Goal: Transaction & Acquisition: Purchase product/service

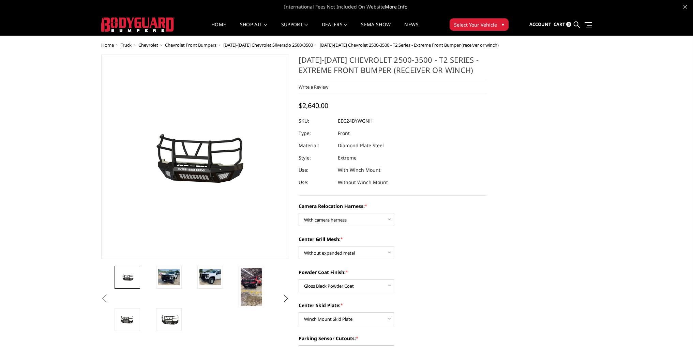
select select "3731"
select select "3730"
select select "3727"
select select "3725"
select select "3722"
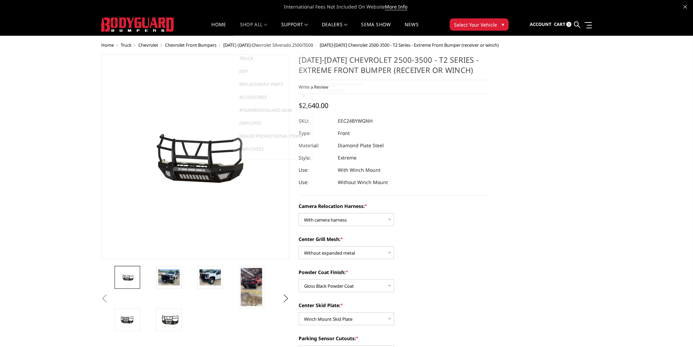
click at [252, 45] on link "Bronco" at bounding box center [272, 45] width 73 height 13
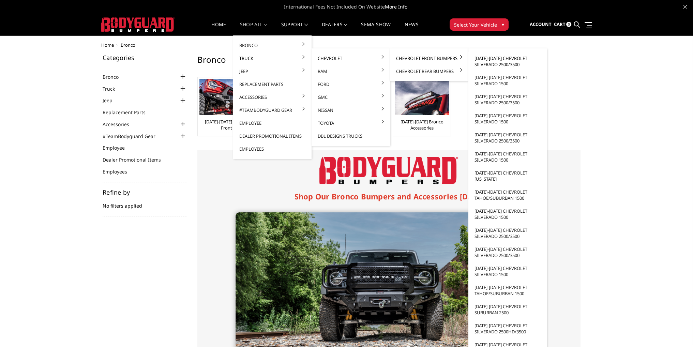
click at [490, 64] on link "[DATE]-[DATE] Chevrolet Silverado 2500/3500" at bounding box center [507, 61] width 73 height 19
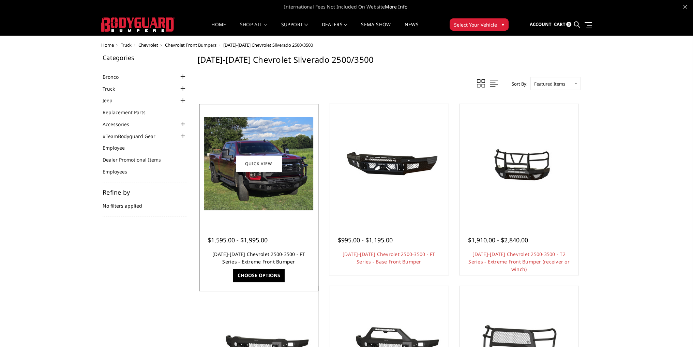
click at [272, 255] on link "[DATE]-[DATE] Chevrolet 2500-3500 - FT Series - Extreme Front Bumper" at bounding box center [258, 258] width 93 height 14
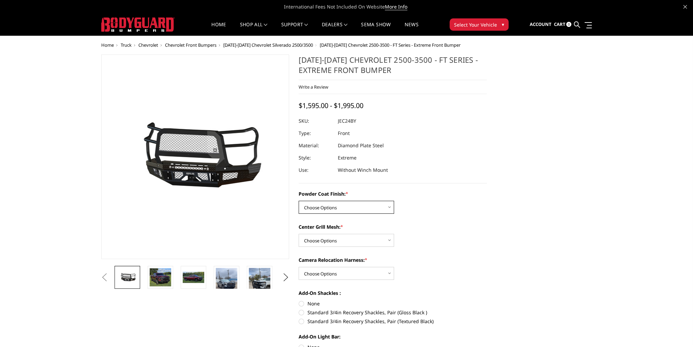
click at [324, 208] on select "Choose Options Bare Metal Gloss Black Powder Coat Textured Black Powder Coat" at bounding box center [346, 207] width 95 height 13
select select "3278"
click at [299, 201] on select "Choose Options Bare Metal Gloss Black Powder Coat Textured Black Powder Coat" at bounding box center [346, 207] width 95 height 13
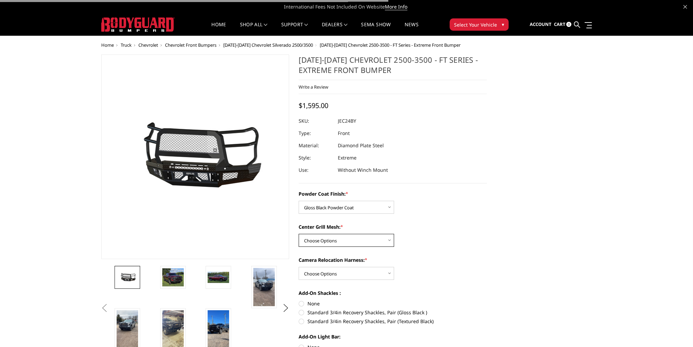
drag, startPoint x: 327, startPoint y: 241, endPoint x: 328, endPoint y: 245, distance: 4.1
click at [327, 241] on select "Choose Options WITH Expanded Metal in Center Grill WITHOUT Expanded Metal in Ce…" at bounding box center [346, 240] width 95 height 13
select select "3280"
click at [299, 234] on select "Choose Options WITH Expanded Metal in Center Grill WITHOUT Expanded Metal in Ce…" at bounding box center [346, 240] width 95 height 13
click at [326, 276] on select "Choose Options WITH Camera Relocation Harness WITHOUT Camera Relocation Harness" at bounding box center [346, 273] width 95 height 13
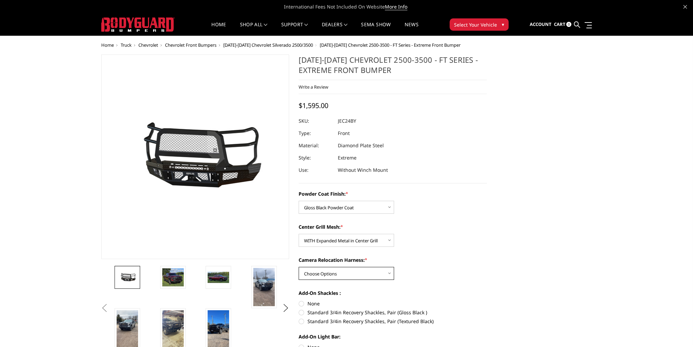
select select "3282"
click at [299, 267] on select "Choose Options WITH Camera Relocation Harness WITHOUT Camera Relocation Harness" at bounding box center [346, 273] width 95 height 13
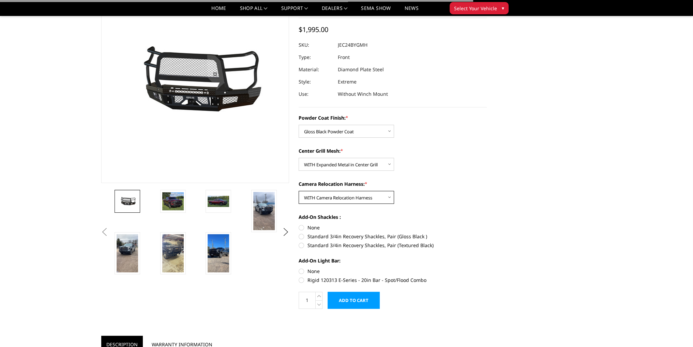
scroll to position [204, 0]
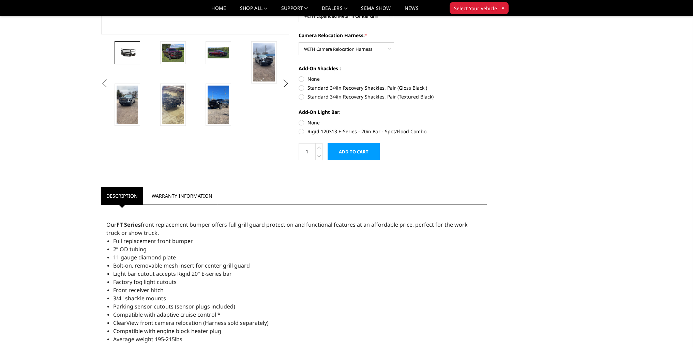
click at [341, 153] on input "Add to Cart" at bounding box center [354, 151] width 52 height 17
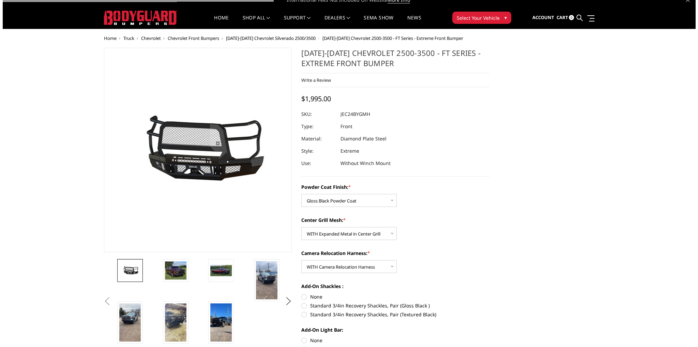
scroll to position [0, 0]
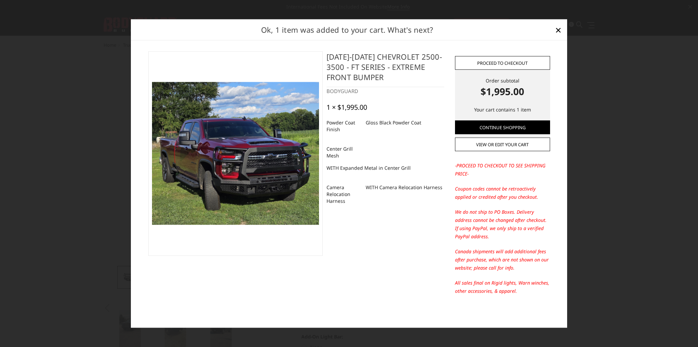
click at [490, 64] on link "Proceed to checkout" at bounding box center [502, 63] width 95 height 14
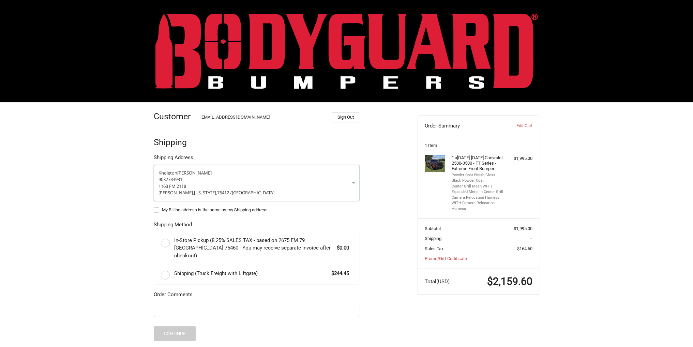
click at [320, 181] on p "9032783931" at bounding box center [256, 179] width 196 height 7
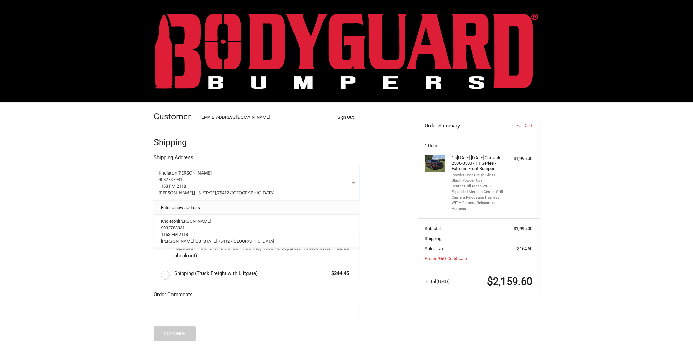
click at [222, 207] on link "Enter a new address" at bounding box center [256, 207] width 198 height 13
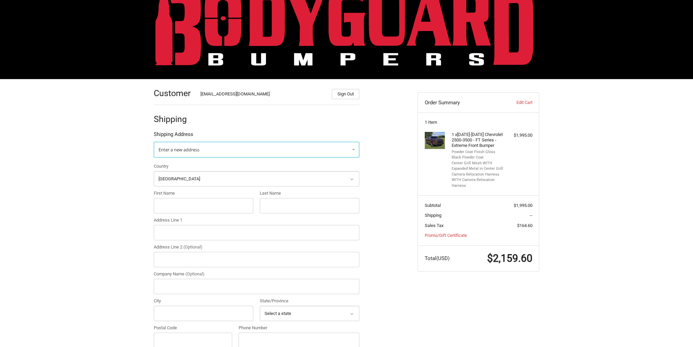
scroll to position [34, 0]
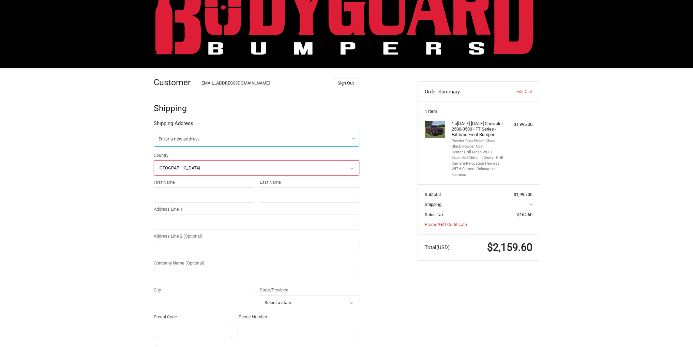
click at [210, 165] on select "Select a country Afghanistan Åland Islands Albania Algeria American Samoa Andor…" at bounding box center [257, 167] width 206 height 15
select select "CA"
click at [154, 160] on select "Select a country Afghanistan Åland Islands Albania Algeria American Samoa Andor…" at bounding box center [257, 167] width 206 height 15
click at [187, 196] on input "First Name" at bounding box center [204, 194] width 100 height 15
type input "k"
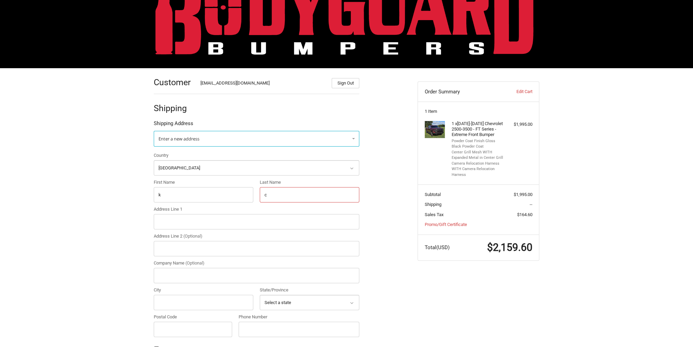
type input "c"
type input "4903 railway ave"
click at [192, 298] on input "City" at bounding box center [204, 302] width 100 height 15
type input "wainwright"
select select "AB"
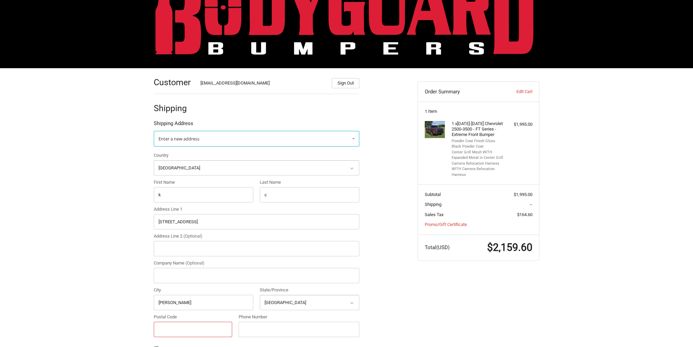
click at [191, 326] on input "Postal Code" at bounding box center [193, 329] width 78 height 15
type input "t9w 1t2"
click at [252, 329] on input "Phone Number" at bounding box center [299, 329] width 121 height 15
type input "9032878939"
click at [384, 283] on ol "Customer Kholeton@bodyguardbumpers.com Sign Out Shipping Shipping Address Enter…" at bounding box center [270, 298] width 232 height 461
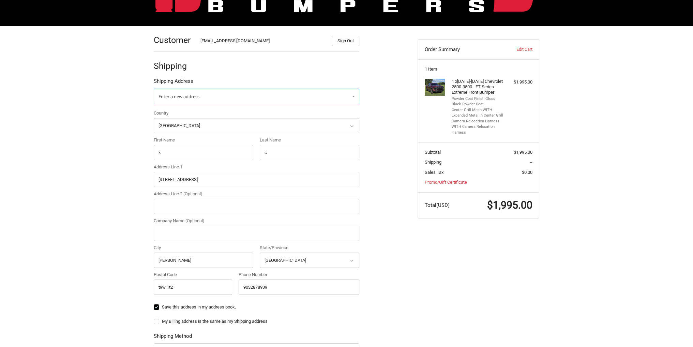
scroll to position [0, 0]
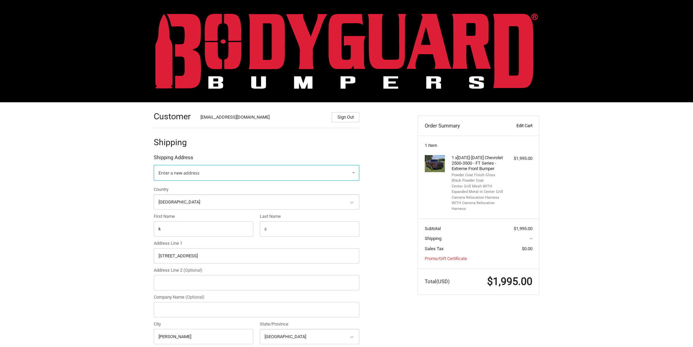
click at [520, 126] on link "Edit Cart" at bounding box center [515, 125] width 34 height 7
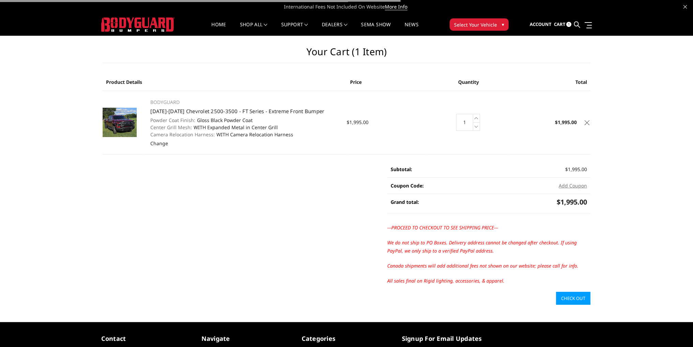
click at [586, 122] on icon at bounding box center [587, 122] width 5 height 5
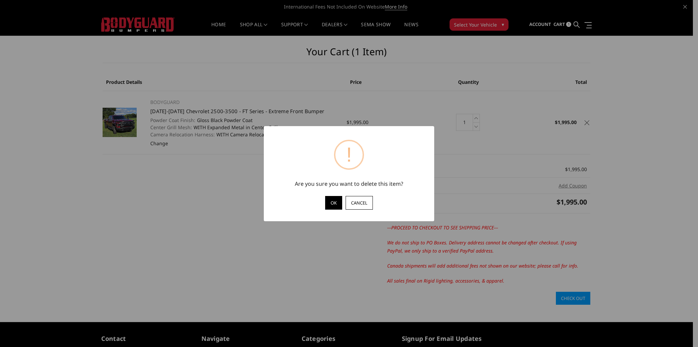
click at [333, 199] on button "OK" at bounding box center [333, 203] width 17 height 14
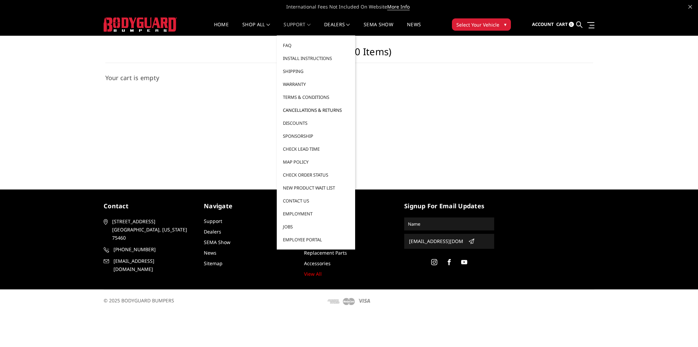
click at [309, 107] on link "Cancellations & Returns" at bounding box center [315, 110] width 73 height 13
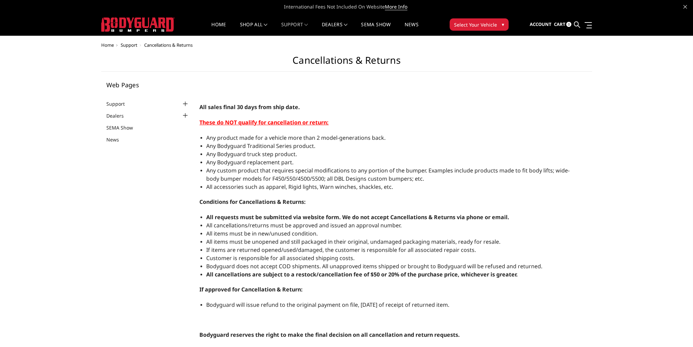
select select "US"
click at [217, 26] on link "Home" at bounding box center [218, 28] width 15 height 13
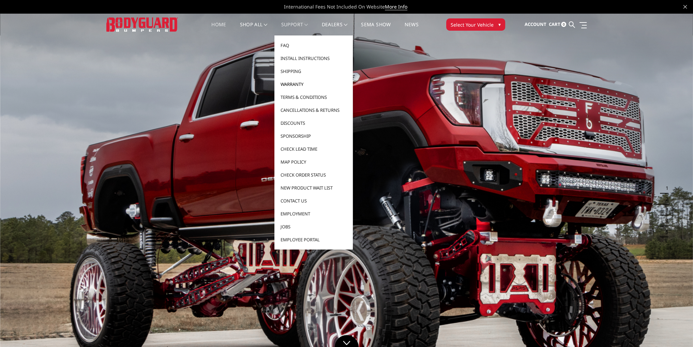
click at [296, 86] on link "Warranty" at bounding box center [313, 84] width 73 height 13
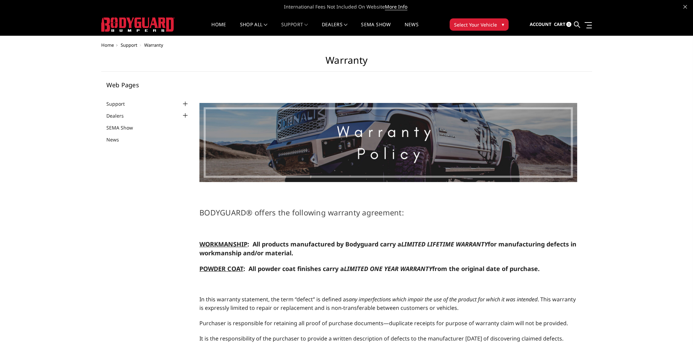
scroll to position [52, 0]
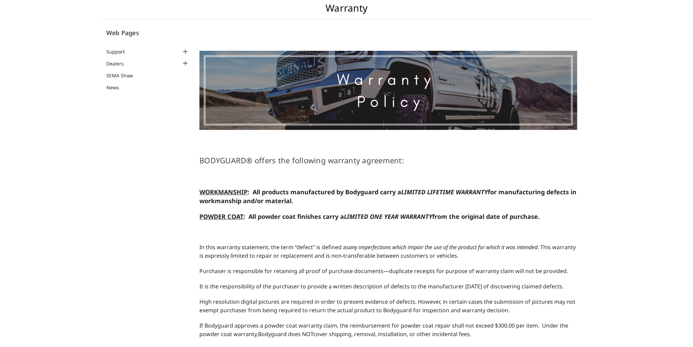
select select "US"
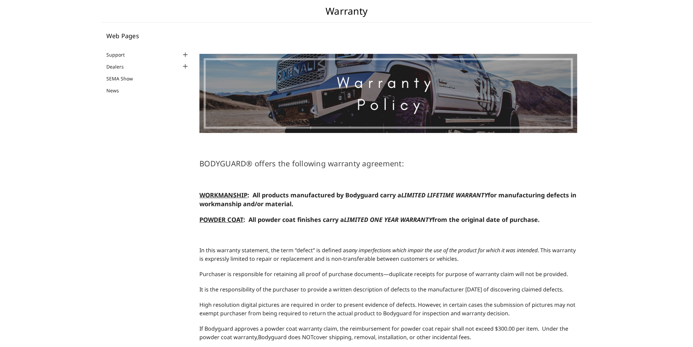
scroll to position [0, 0]
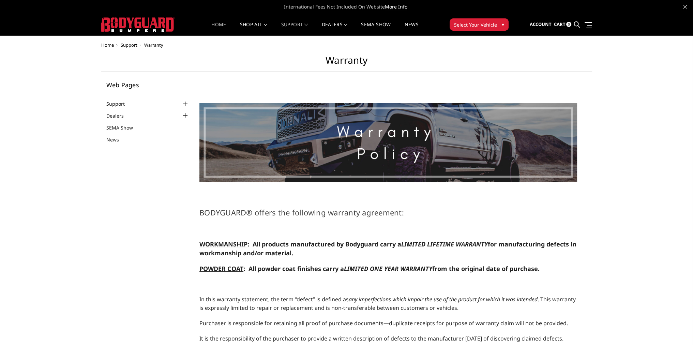
click at [217, 27] on link "Home" at bounding box center [218, 28] width 15 height 13
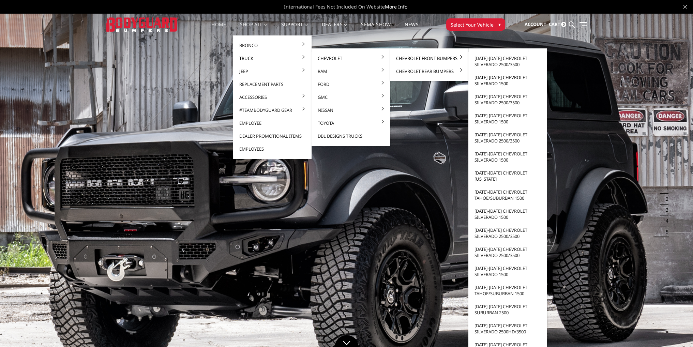
click at [493, 80] on link "[DATE]-[DATE] Chevrolet Silverado 1500" at bounding box center [507, 80] width 73 height 19
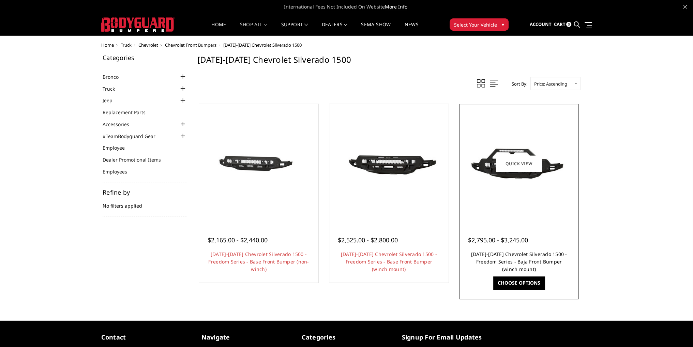
click at [511, 263] on link "[DATE]-[DATE] Chevrolet Silverado 1500 - Freedom Series - Baja Front Bumper (wi…" at bounding box center [519, 261] width 96 height 21
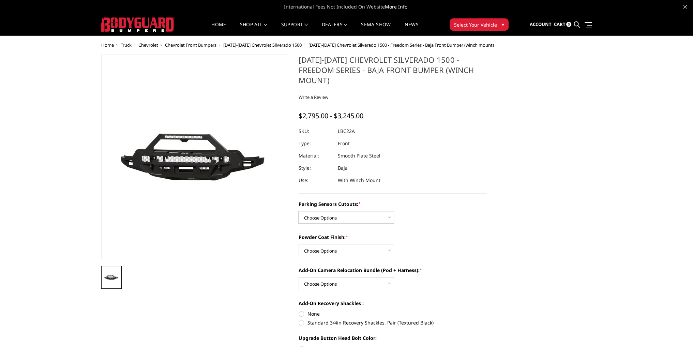
click at [334, 211] on select "Choose Options Yes - I have parking sensors No - I do NOT have parking sensors" at bounding box center [346, 217] width 95 height 13
select select "4385"
click at [299, 211] on select "Choose Options Yes - I have parking sensors No - I do NOT have parking sensors" at bounding box center [346, 217] width 95 height 13
drag, startPoint x: 327, startPoint y: 240, endPoint x: 327, endPoint y: 245, distance: 4.8
click at [327, 244] on select "Choose Options Bare Metal Textured Black Powder Coat" at bounding box center [346, 250] width 95 height 13
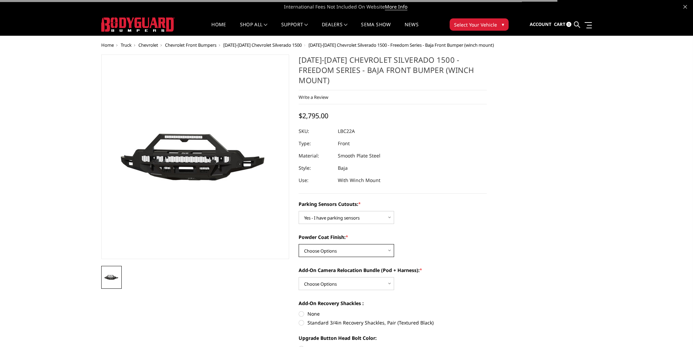
select select "4389"
click at [299, 244] on select "Choose Options Bare Metal Textured Black Powder Coat" at bounding box center [346, 250] width 95 height 13
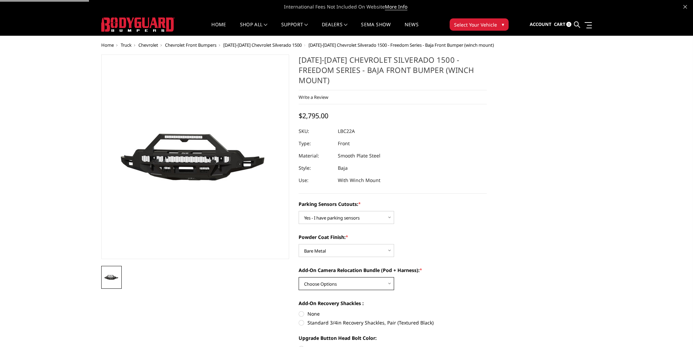
drag, startPoint x: 326, startPoint y: 268, endPoint x: 326, endPoint y: 273, distance: 5.1
click at [326, 277] on select "Choose Options WITH front camera relocation harness + pod mount WITHOUT front c…" at bounding box center [346, 283] width 95 height 13
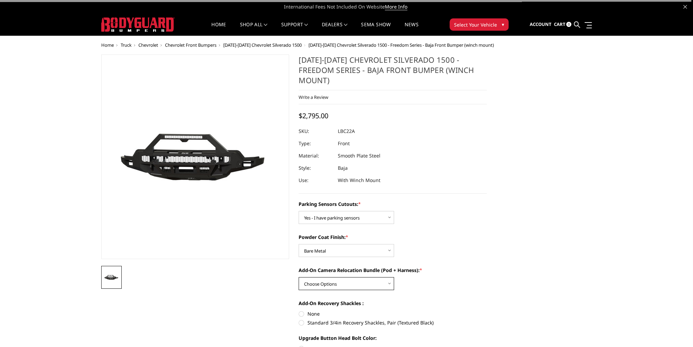
select select "4391"
click at [299, 277] on select "Choose Options WITH front camera relocation harness + pod mount WITHOUT front c…" at bounding box center [346, 283] width 95 height 13
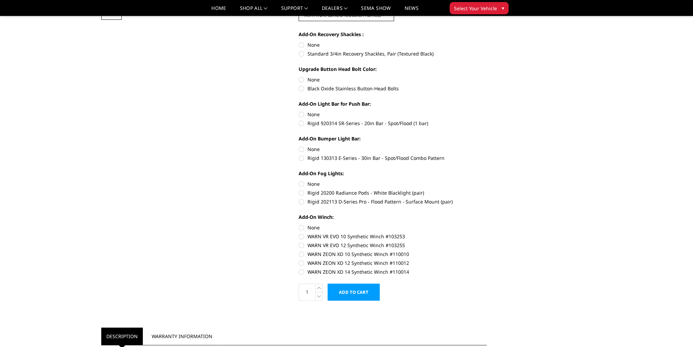
scroll to position [307, 0]
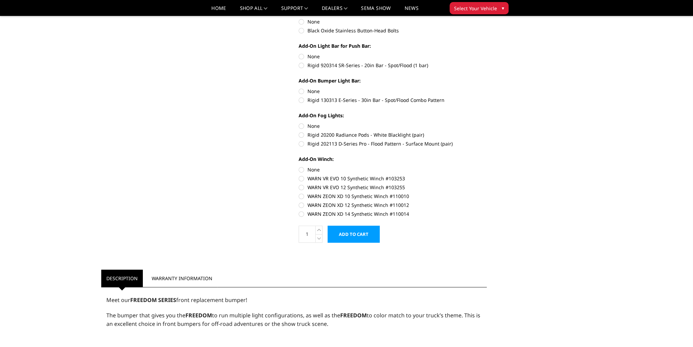
click at [352, 226] on input "Add to Cart" at bounding box center [354, 234] width 52 height 17
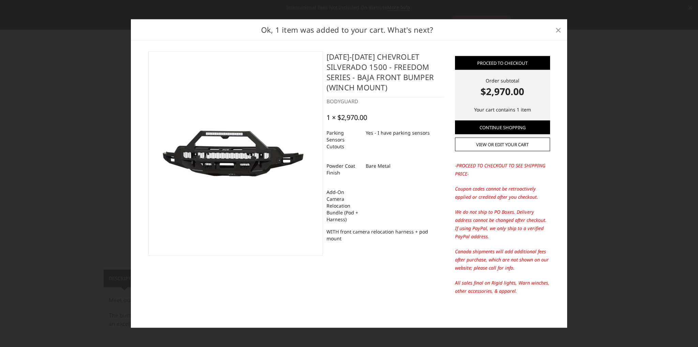
click at [558, 30] on span "×" at bounding box center [558, 29] width 6 height 15
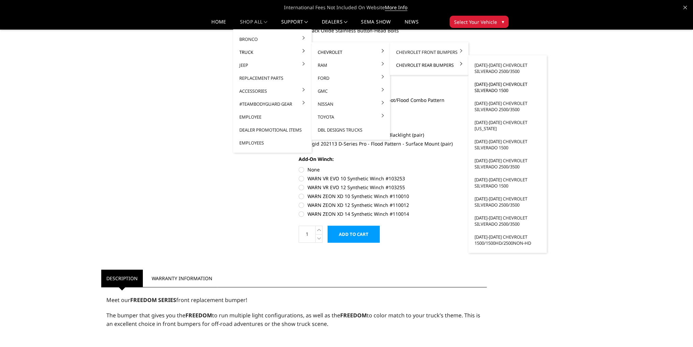
click at [484, 85] on link "[DATE]-[DATE] Chevrolet Silverado 1500" at bounding box center [507, 87] width 73 height 19
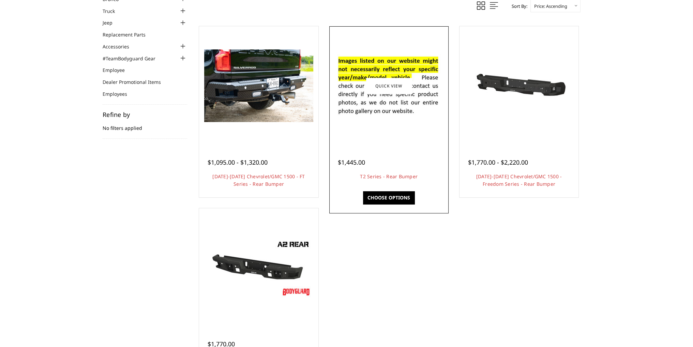
scroll to position [136, 0]
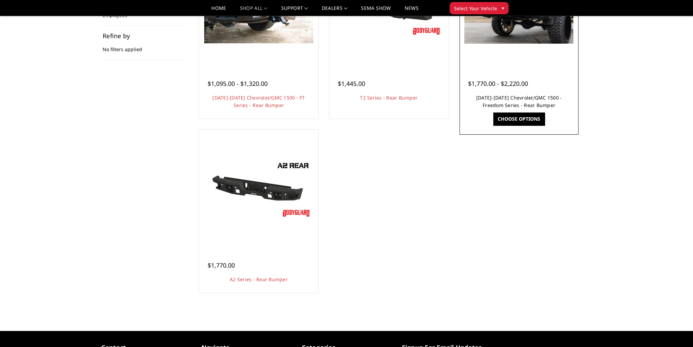
click at [500, 100] on link "2019-2025 Chevrolet/GMC 1500 - Freedom Series - Rear Bumper" at bounding box center [519, 101] width 86 height 14
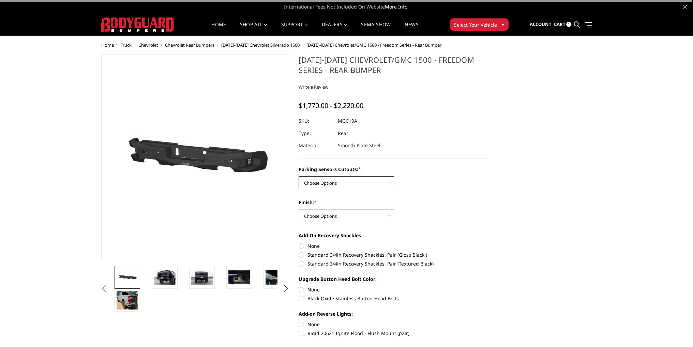
click at [334, 179] on select "Choose Options Yes - I have parking sensors No - I do NOT have parking sensors" at bounding box center [346, 182] width 95 height 13
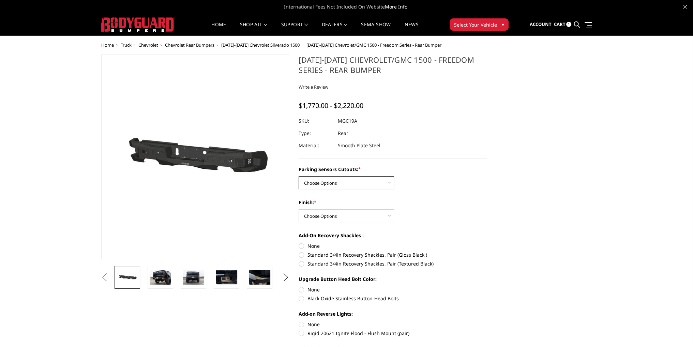
select select "1664"
click at [299, 176] on select "Choose Options Yes - I have parking sensors No - I do NOT have parking sensors" at bounding box center [346, 182] width 95 height 13
click at [330, 214] on select "Choose Options Bare Metal Texture Black Powder Coat" at bounding box center [346, 215] width 95 height 13
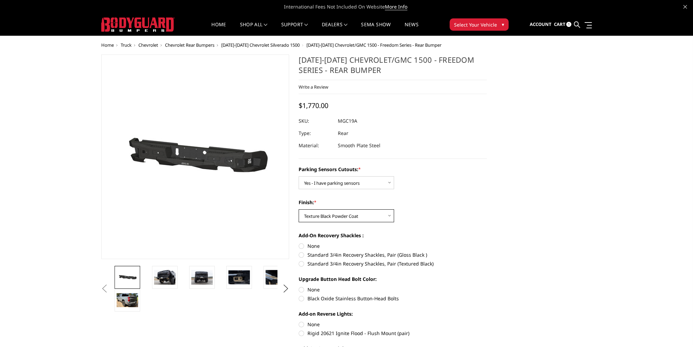
click at [299, 209] on select "Choose Options Bare Metal Texture Black Powder Coat" at bounding box center [346, 215] width 95 height 13
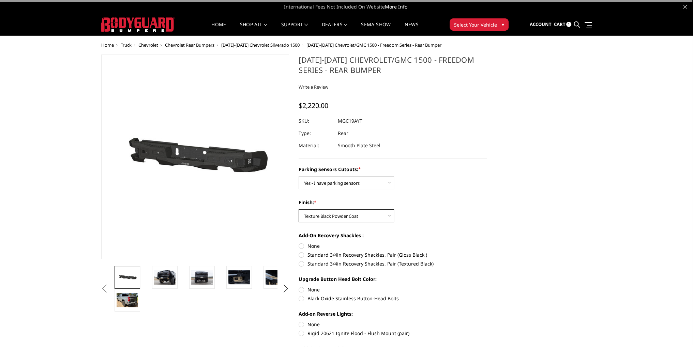
click at [323, 219] on select "Choose Options Bare Metal Texture Black Powder Coat" at bounding box center [346, 215] width 95 height 13
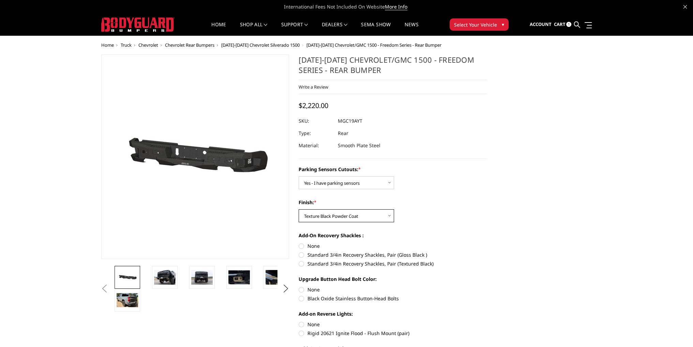
select select "1610"
click at [299, 209] on select "Choose Options Bare Metal Texture Black Powder Coat" at bounding box center [346, 215] width 95 height 13
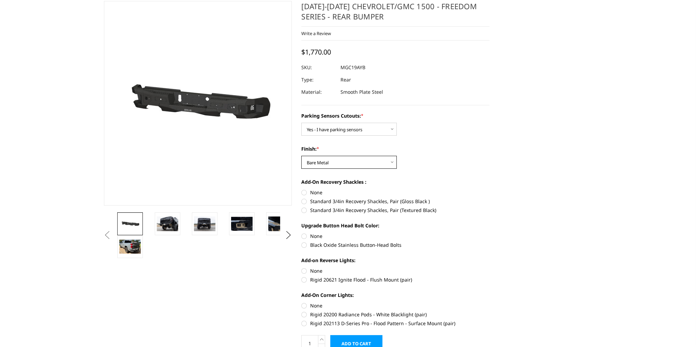
scroll to position [136, 0]
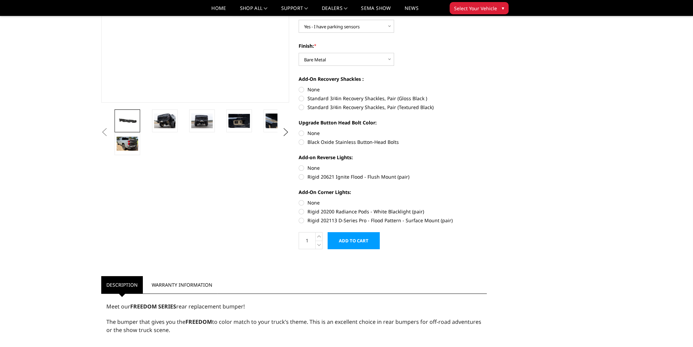
click at [348, 236] on input "Add to Cart" at bounding box center [354, 240] width 52 height 17
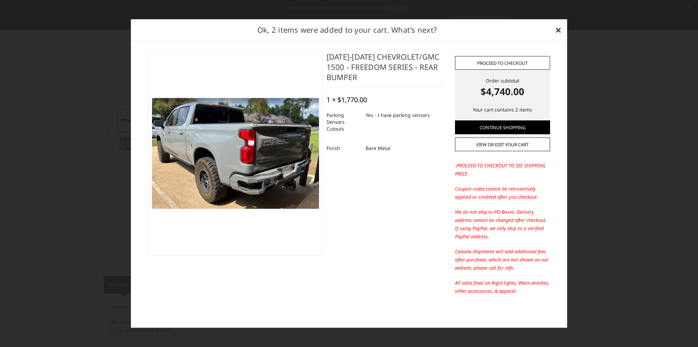
click at [502, 62] on link "Proceed to checkout" at bounding box center [502, 63] width 95 height 14
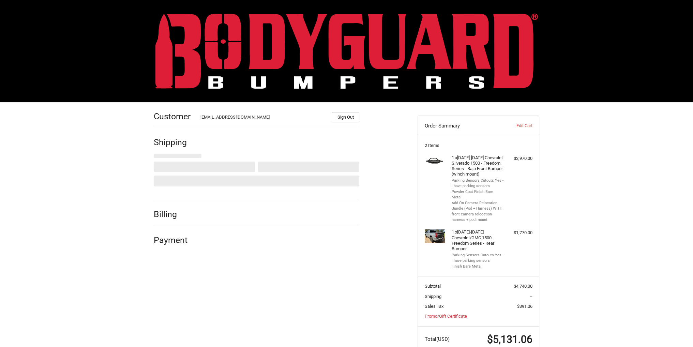
scroll to position [13, 0]
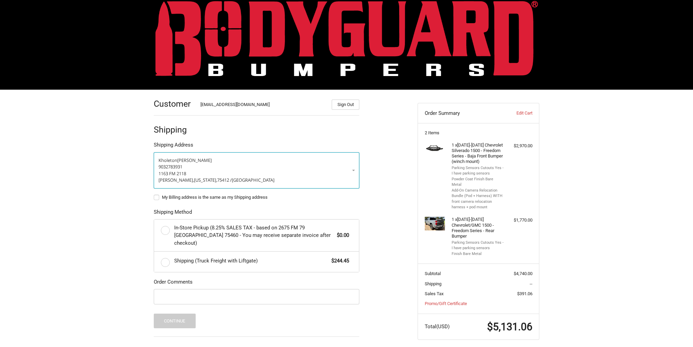
click at [314, 166] on p "9032783931" at bounding box center [256, 167] width 196 height 7
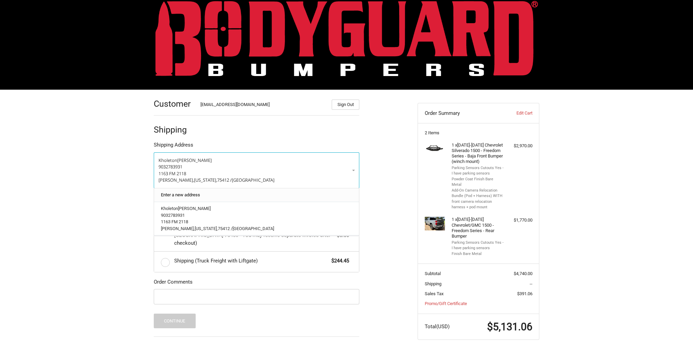
click at [239, 192] on link "Enter a new address" at bounding box center [256, 194] width 198 height 13
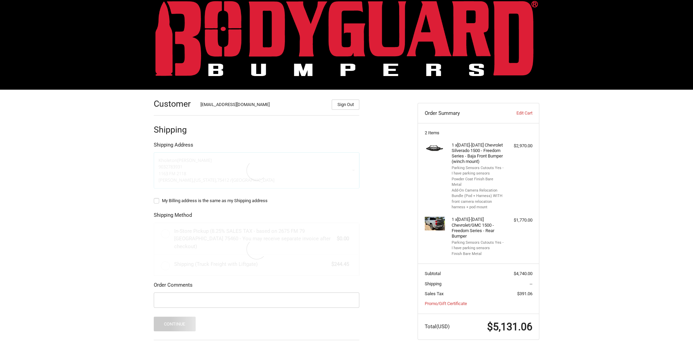
select select "US"
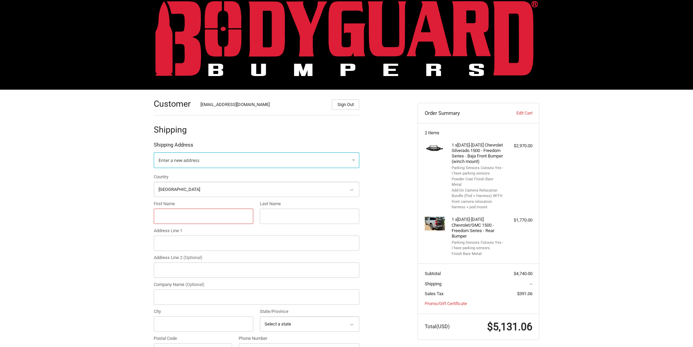
click at [186, 213] on input "First Name" at bounding box center [204, 216] width 100 height 15
type input "k"
type input "c"
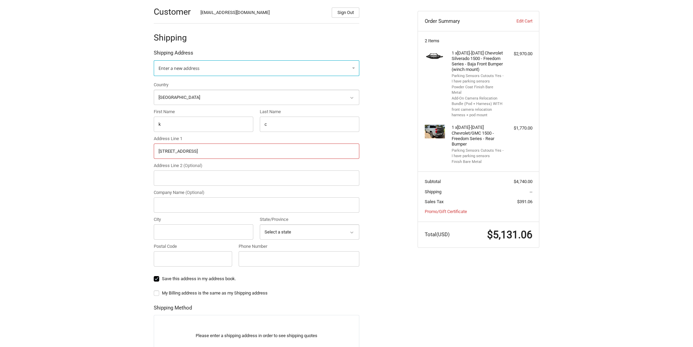
scroll to position [115, 0]
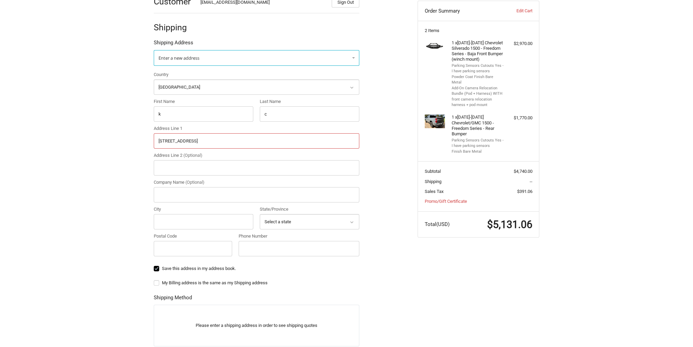
click at [174, 140] on input "[STREET_ADDRESS]" at bounding box center [257, 140] width 206 height 15
type input "3623 US Hwy 62"
click at [181, 216] on input "City" at bounding box center [204, 221] width 100 height 15
type input "Ropesville"
click at [277, 217] on select "Select a state Alabama Alaska American Samoa Arizona Arkansas Armed Forces Amer…" at bounding box center [310, 221] width 100 height 15
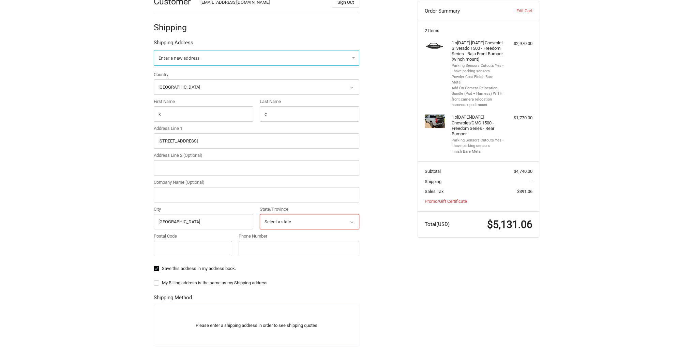
select select "TX"
click at [260, 214] on select "Select a state Alabama Alaska American Samoa Arizona Arkansas Armed Forces Amer…" at bounding box center [310, 221] width 100 height 15
click at [181, 241] on input "Postal Code" at bounding box center [193, 248] width 78 height 15
type input "79358"
click at [262, 248] on input "Phone Number" at bounding box center [299, 248] width 121 height 15
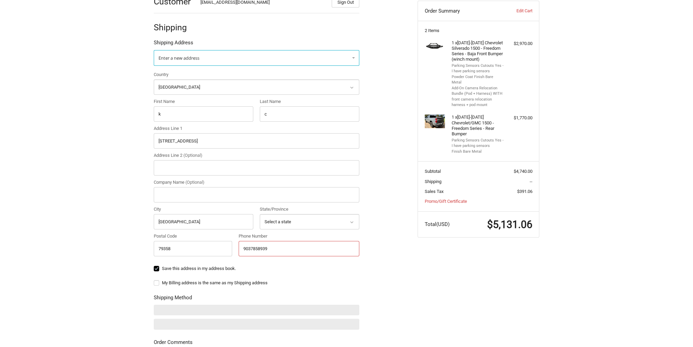
type input "9037858939"
click at [397, 246] on div "Customer Kholeton@bodyguardbumpers.com Sign Out Shipping Shipping Address Enter…" at bounding box center [281, 217] width 264 height 461
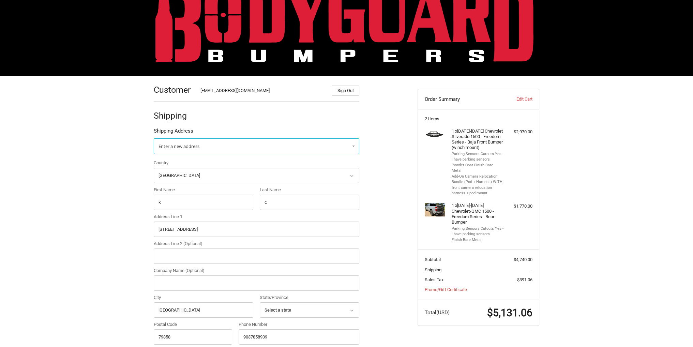
scroll to position [0, 0]
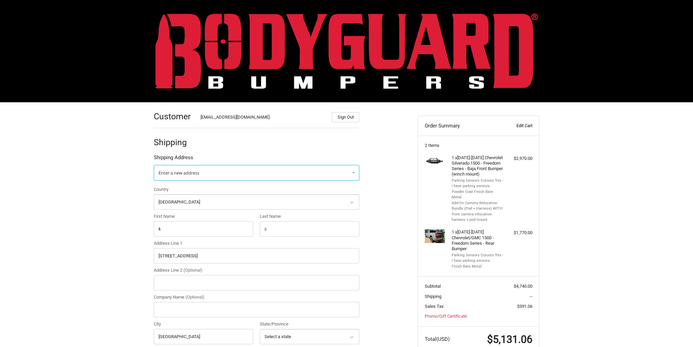
click at [527, 126] on link "Edit Cart" at bounding box center [515, 125] width 34 height 7
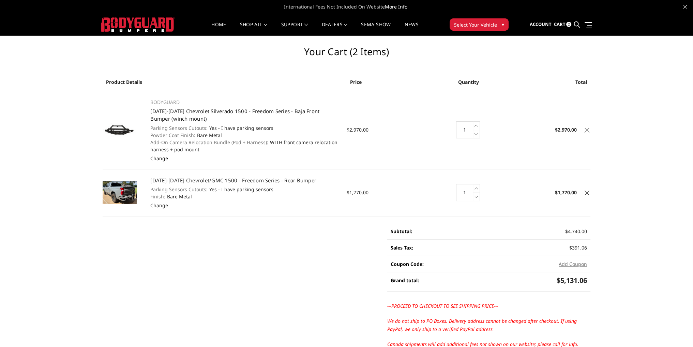
click at [161, 161] on link "Change" at bounding box center [159, 158] width 18 height 6
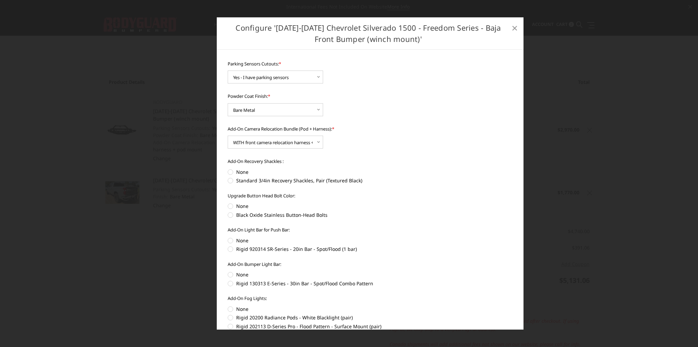
click at [512, 28] on span "×" at bounding box center [515, 27] width 6 height 15
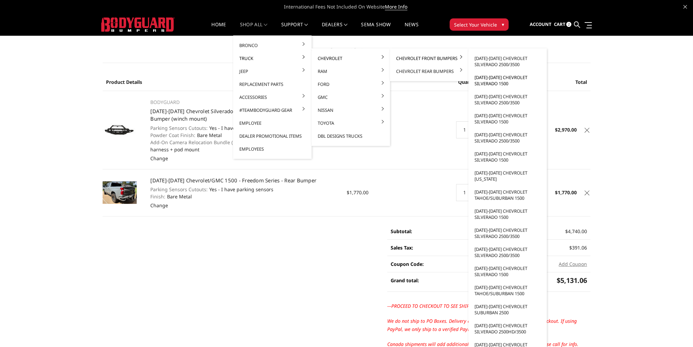
click at [504, 82] on link "[DATE]-[DATE] Chevrolet Silverado 1500" at bounding box center [507, 80] width 73 height 19
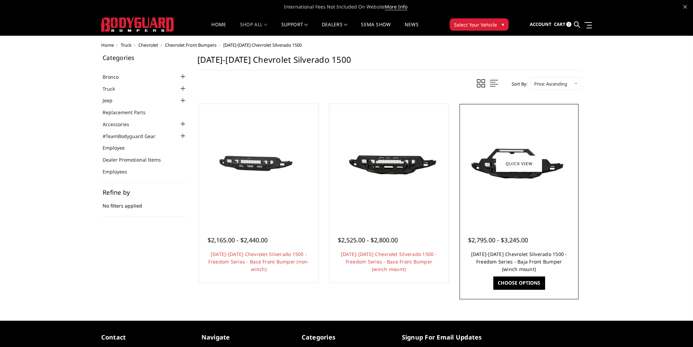
click at [517, 253] on link "[DATE]-[DATE] Chevrolet Silverado 1500 - Freedom Series - Baja Front Bumper (wi…" at bounding box center [519, 261] width 96 height 21
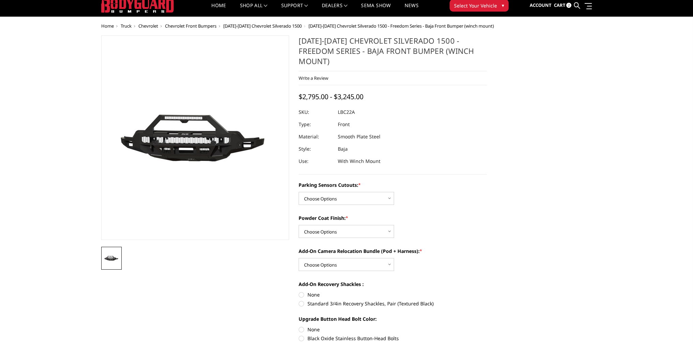
scroll to position [34, 0]
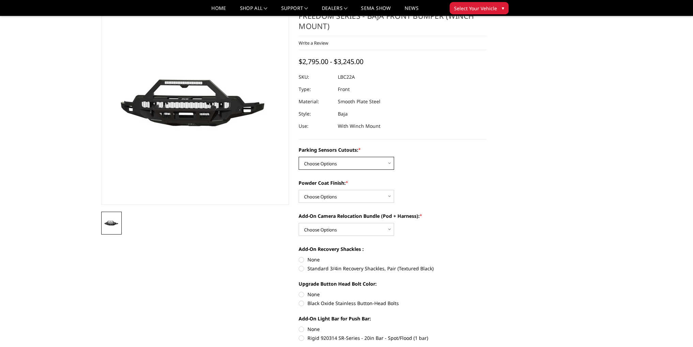
click at [334, 157] on select "Choose Options Yes - I have parking sensors No - I do NOT have parking sensors" at bounding box center [346, 163] width 95 height 13
select select "4385"
click at [299, 157] on select "Choose Options Yes - I have parking sensors No - I do NOT have parking sensors" at bounding box center [346, 163] width 95 height 13
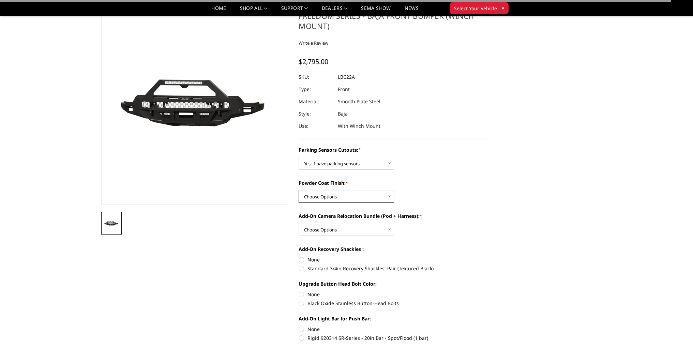
click at [328, 190] on select "Choose Options Bare Metal Textured Black Powder Coat" at bounding box center [346, 196] width 95 height 13
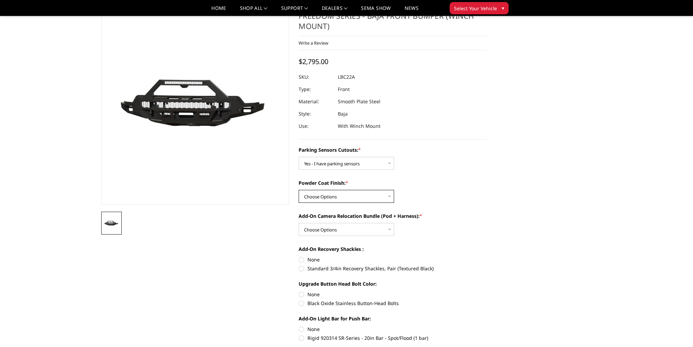
select select "4389"
click at [299, 190] on select "Choose Options Bare Metal Textured Black Powder Coat" at bounding box center [346, 196] width 95 height 13
drag, startPoint x: 323, startPoint y: 217, endPoint x: 324, endPoint y: 224, distance: 7.2
click at [323, 223] on select "Choose Options WITH front camera relocation harness + pod mount WITHOUT front c…" at bounding box center [346, 229] width 95 height 13
select select "4391"
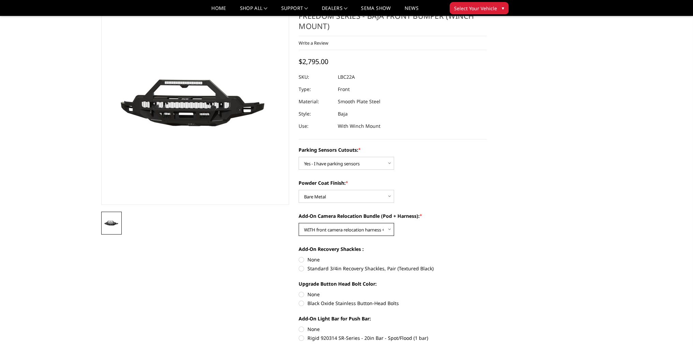
click at [299, 223] on select "Choose Options WITH front camera relocation harness + pod mount WITHOUT front c…" at bounding box center [346, 229] width 95 height 13
click at [336, 190] on select "Choose Options Bare Metal Textured Black Powder Coat" at bounding box center [346, 196] width 95 height 13
select select "4390"
click at [299, 190] on select "Choose Options Bare Metal Textured Black Powder Coat" at bounding box center [346, 196] width 95 height 13
drag, startPoint x: 335, startPoint y: 219, endPoint x: 335, endPoint y: 224, distance: 4.4
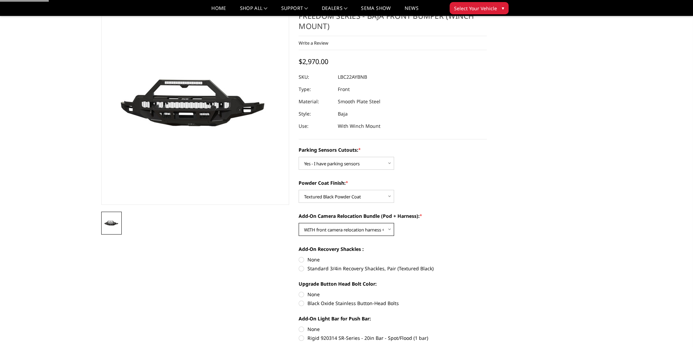
click at [335, 223] on select "Choose Options WITH front camera relocation harness + pod mount WITHOUT front c…" at bounding box center [346, 229] width 95 height 13
select select "4392"
click at [299, 223] on select "Choose Options WITH front camera relocation harness + pod mount WITHOUT front c…" at bounding box center [346, 229] width 95 height 13
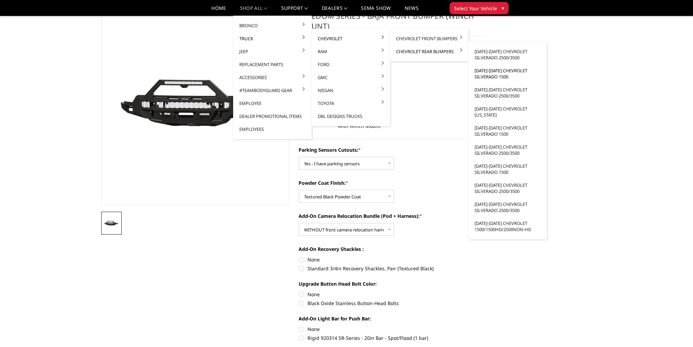
click at [496, 70] on link "[DATE]-[DATE] Chevrolet Silverado 1500" at bounding box center [507, 73] width 73 height 19
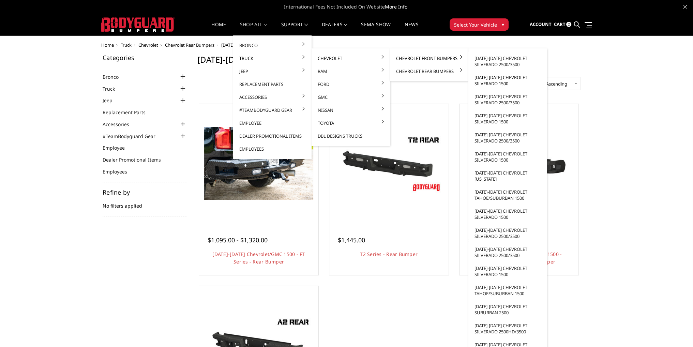
click at [490, 81] on link "[DATE]-[DATE] Chevrolet Silverado 1500" at bounding box center [507, 80] width 73 height 19
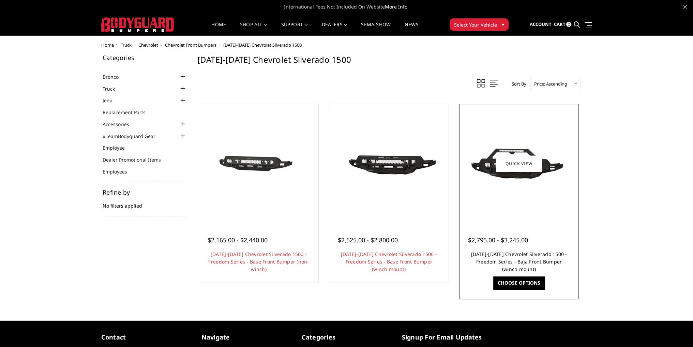
click at [514, 258] on link "[DATE]-[DATE] Chevrolet Silverado 1500 - Freedom Series - Baja Front Bumper (wi…" at bounding box center [519, 261] width 96 height 21
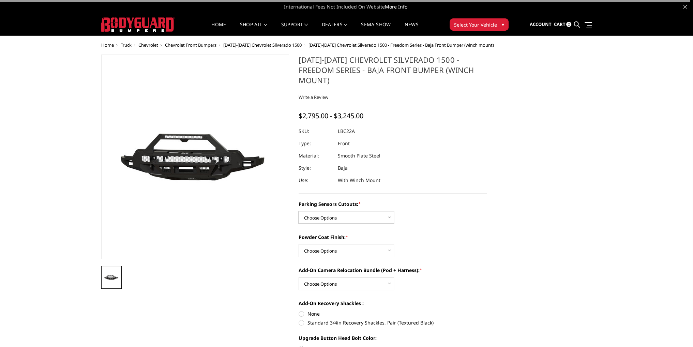
click at [345, 211] on select "Choose Options Yes - I have parking sensors No - I do NOT have parking sensors" at bounding box center [346, 217] width 95 height 13
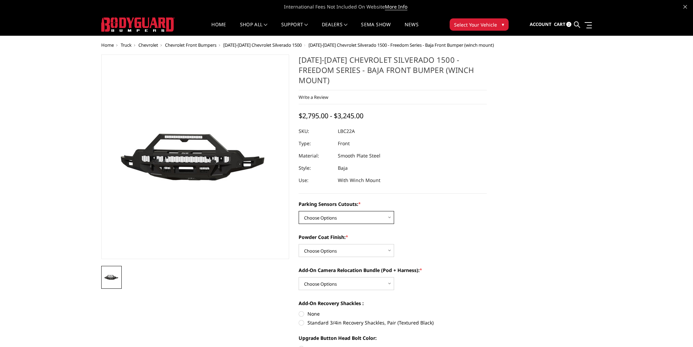
select select "4385"
click at [299, 211] on select "Choose Options Yes - I have parking sensors No - I do NOT have parking sensors" at bounding box center [346, 217] width 95 height 13
click at [329, 244] on select "Choose Options Bare Metal Textured Black Powder Coat" at bounding box center [346, 250] width 95 height 13
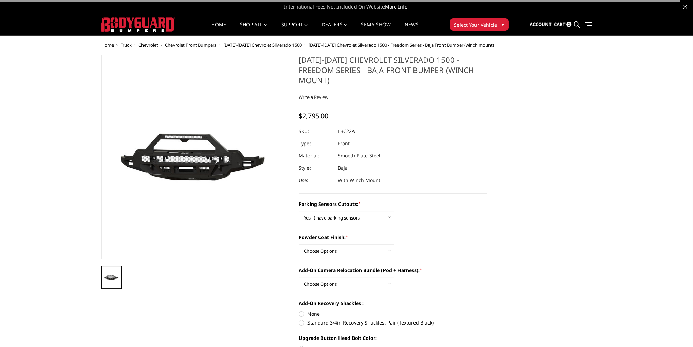
select select "4389"
click at [299, 244] on select "Choose Options Bare Metal Textured Black Powder Coat" at bounding box center [346, 250] width 95 height 13
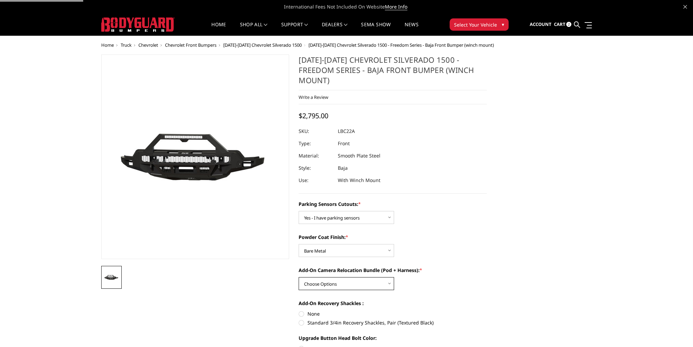
click at [326, 277] on select "Choose Options WITH front camera relocation harness + pod mount WITHOUT front c…" at bounding box center [346, 283] width 95 height 13
select select "4391"
click at [299, 277] on select "Choose Options WITH front camera relocation harness + pod mount WITHOUT front c…" at bounding box center [346, 283] width 95 height 13
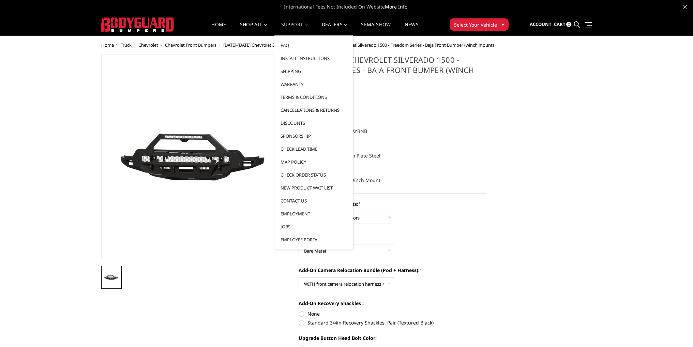
click at [303, 110] on link "Cancellations & Returns" at bounding box center [313, 110] width 73 height 13
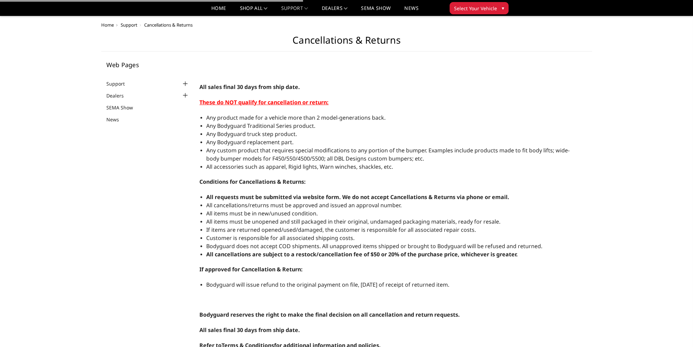
scroll to position [237, 0]
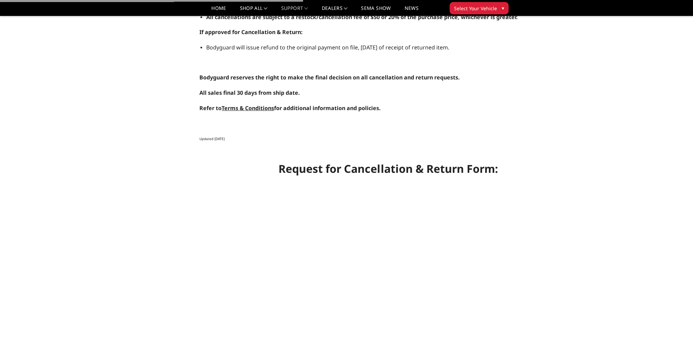
select select "US"
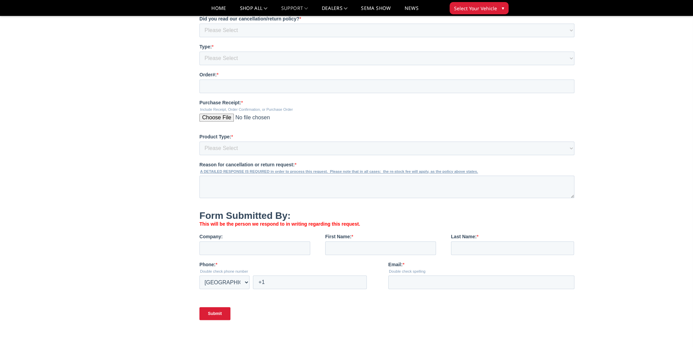
scroll to position [477, 0]
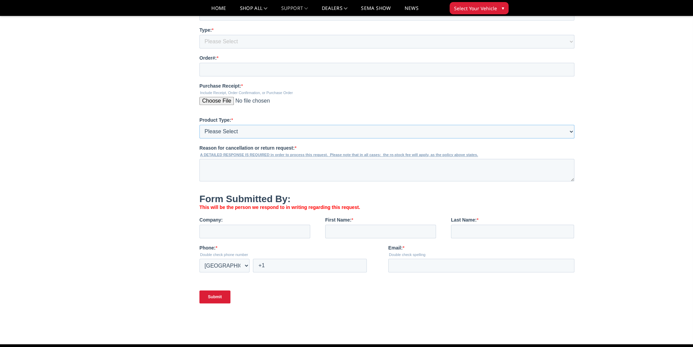
click at [241, 138] on select "Please Select Front only Rear only Front & Rear Bumper Body Armor Other" at bounding box center [386, 132] width 375 height 14
click at [247, 138] on select "Please Select Front only Rear only Front & Rear Bumper Body Armor Other" at bounding box center [386, 132] width 375 height 14
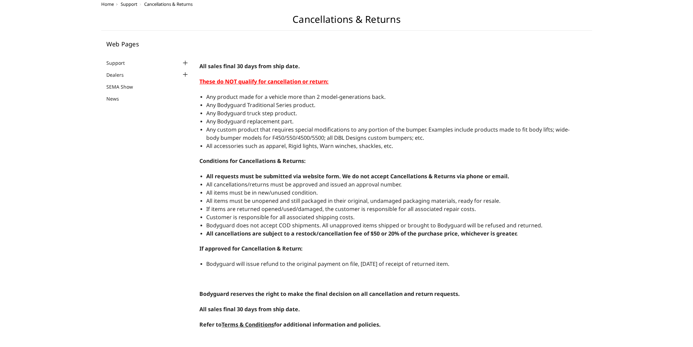
scroll to position [0, 0]
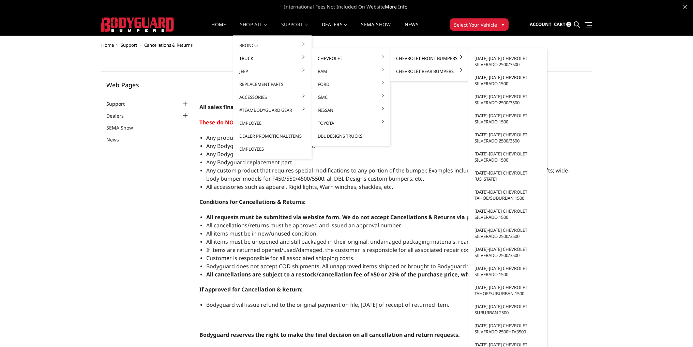
click at [497, 77] on link "[DATE]-[DATE] Chevrolet Silverado 1500" at bounding box center [507, 80] width 73 height 19
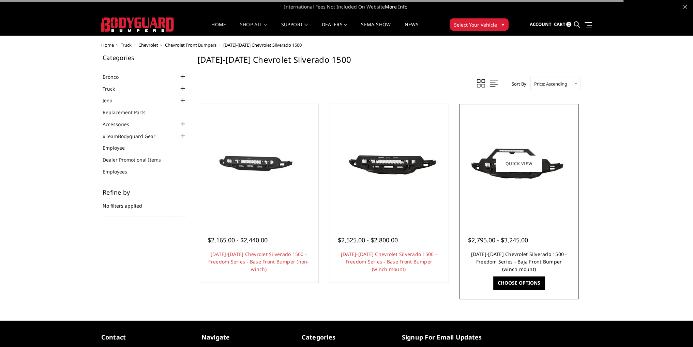
click at [522, 252] on link "[DATE]-[DATE] Chevrolet Silverado 1500 - Freedom Series - Baja Front Bumper (wi…" at bounding box center [519, 261] width 96 height 21
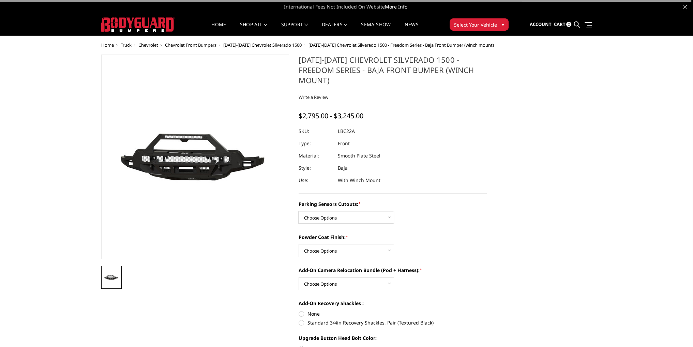
click at [326, 211] on select "Choose Options Yes - I have parking sensors No - I do NOT have parking sensors" at bounding box center [346, 217] width 95 height 13
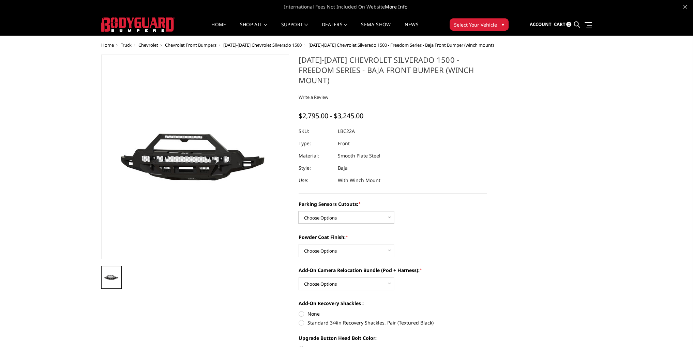
select select "4386"
click at [299, 211] on select "Choose Options Yes - I have parking sensors No - I do NOT have parking sensors" at bounding box center [346, 217] width 95 height 13
click at [326, 244] on select "Choose Options Bare Metal Textured Black Powder Coat" at bounding box center [346, 250] width 95 height 13
select select "4390"
click at [299, 244] on select "Choose Options Bare Metal Textured Black Powder Coat" at bounding box center [346, 250] width 95 height 13
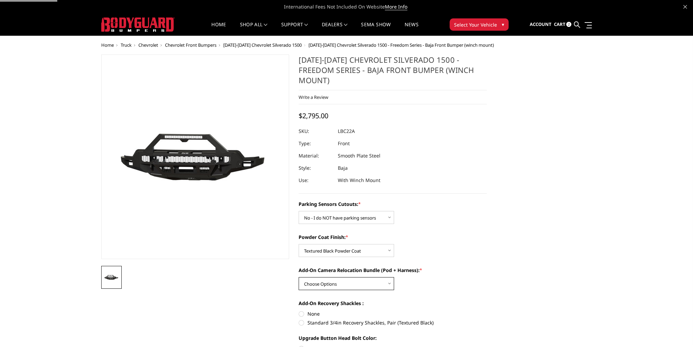
click at [332, 277] on select "Choose Options WITH front camera relocation harness + pod mount WITHOUT front c…" at bounding box center [346, 283] width 95 height 13
select select "4392"
click at [299, 277] on select "Choose Options WITH front camera relocation harness + pod mount WITHOUT front c…" at bounding box center [346, 283] width 95 height 13
